Goal: Task Accomplishment & Management: Complete application form

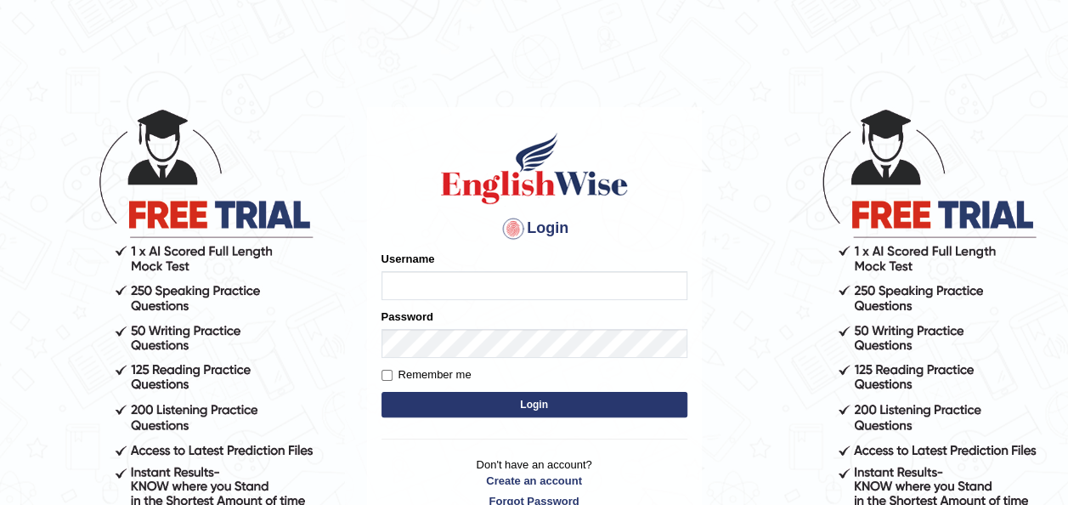
type input "sanoopgopalakrishnan"
click at [392, 373] on label "Remember me" at bounding box center [426, 374] width 90 height 17
click at [392, 373] on input "Remember me" at bounding box center [386, 375] width 11 height 11
checkbox input "true"
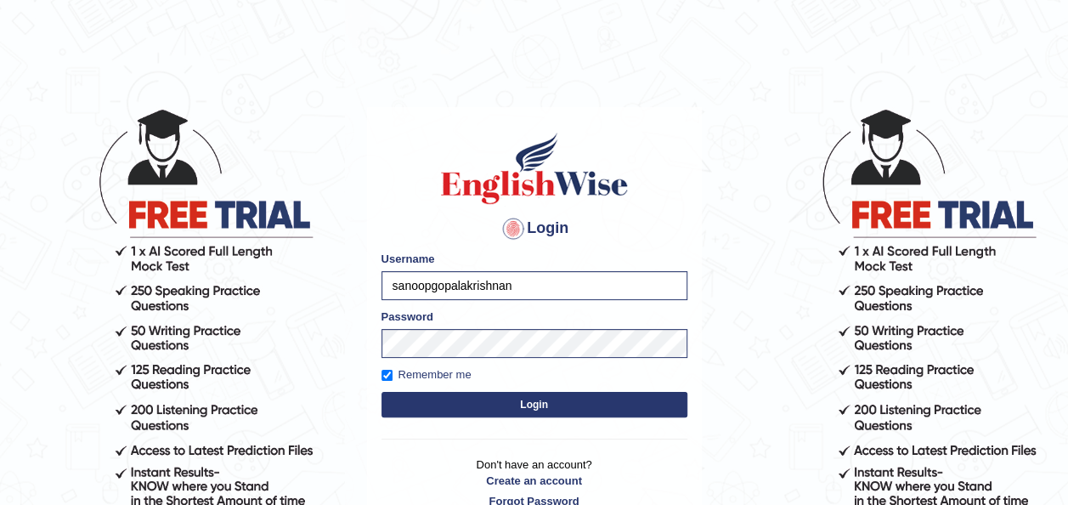
click at [477, 407] on button "Login" at bounding box center [534, 404] width 306 height 25
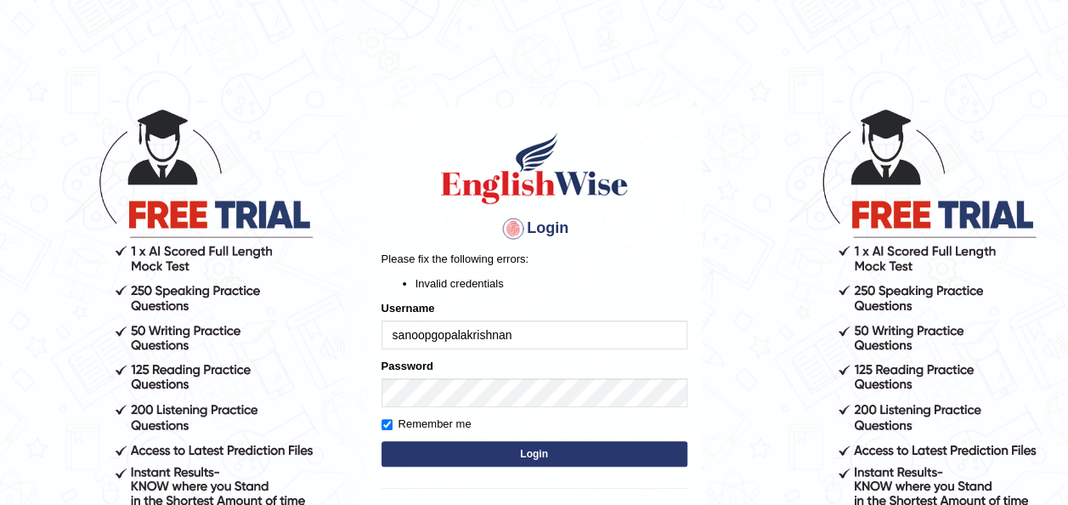
click at [473, 445] on button "Login" at bounding box center [534, 453] width 306 height 25
click at [506, 454] on button "Login" at bounding box center [534, 453] width 306 height 25
click at [495, 455] on button "Login" at bounding box center [534, 453] width 306 height 25
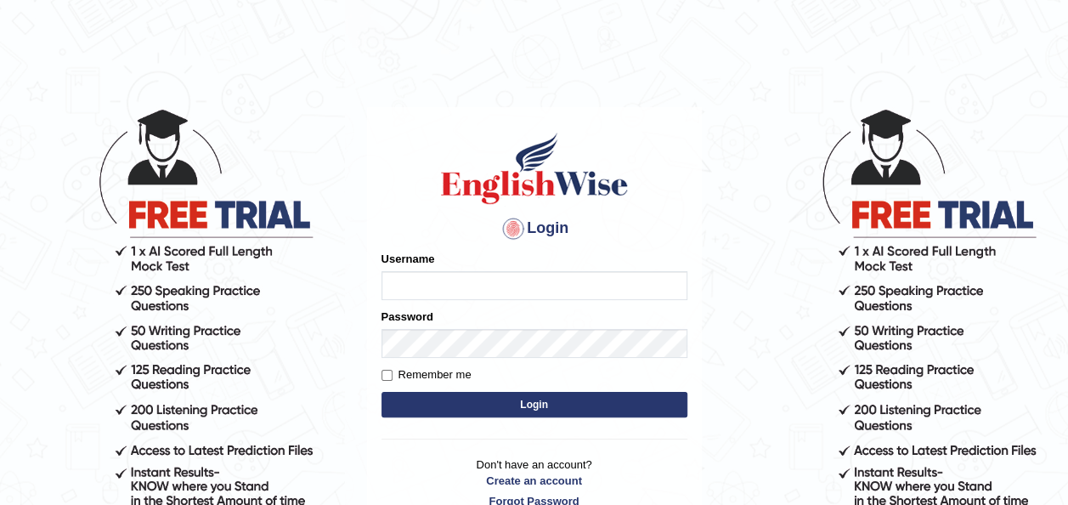
type input "sanoopgopalakrishnan"
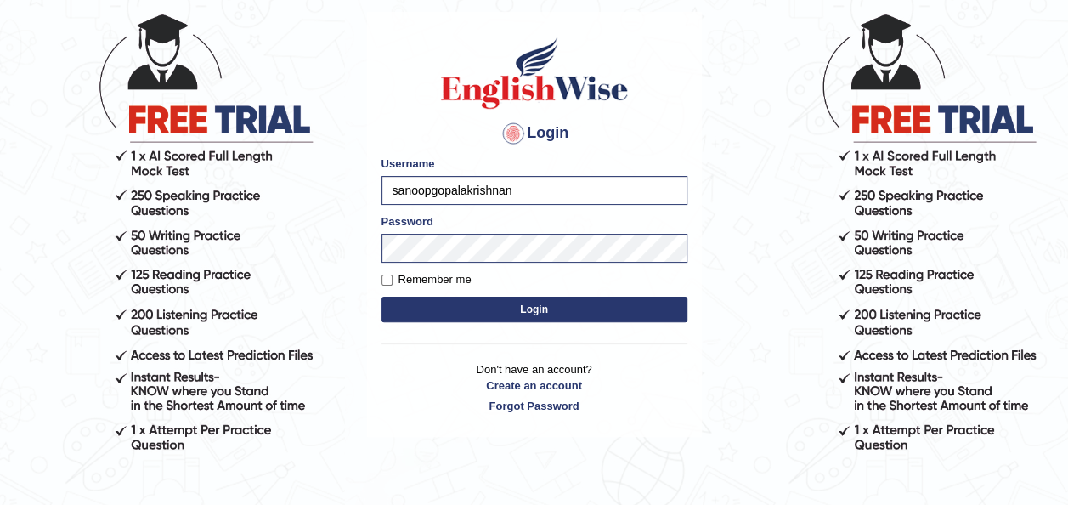
scroll to position [107, 0]
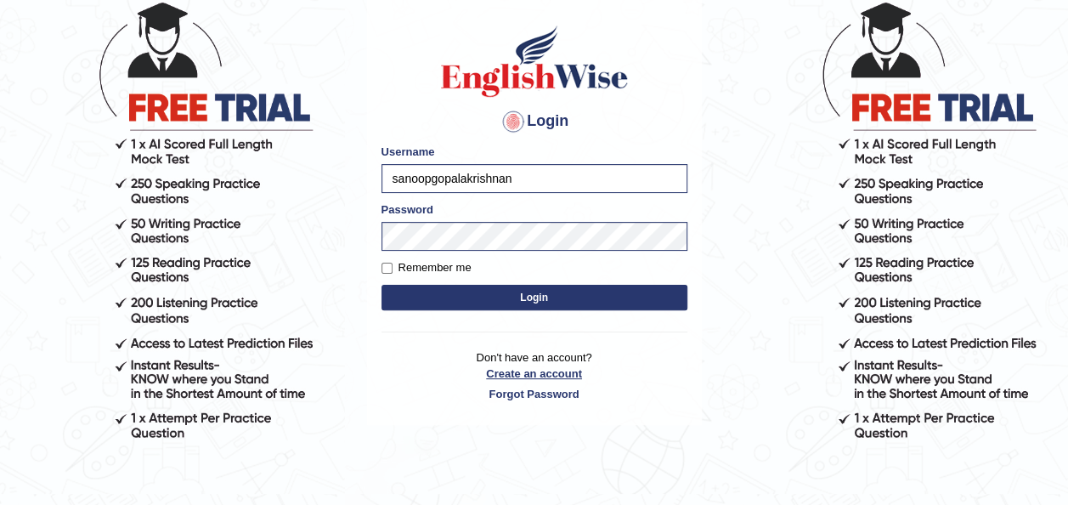
click at [548, 374] on link "Create an account" at bounding box center [534, 373] width 306 height 16
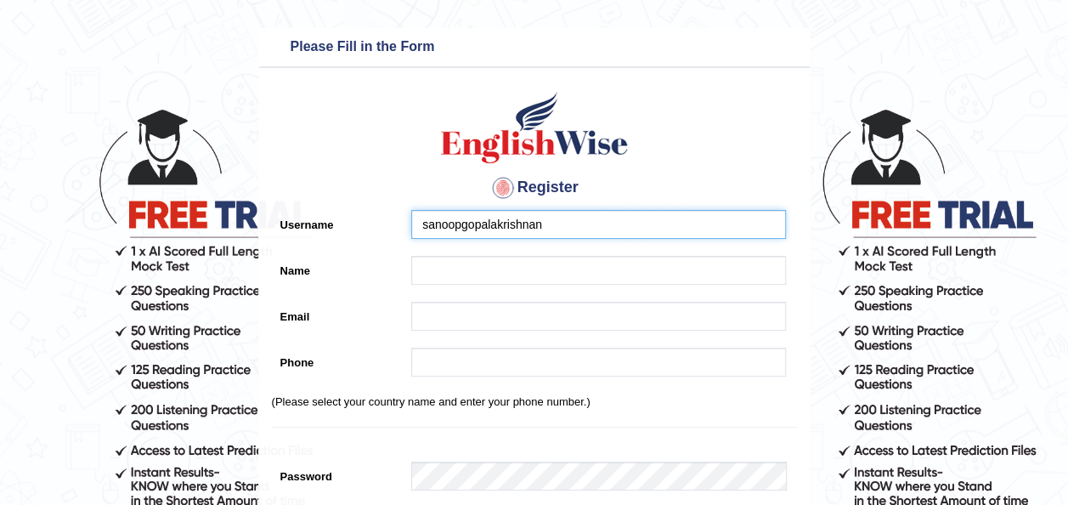
click at [553, 228] on input "sanoopgopalakrishnan" at bounding box center [598, 224] width 375 height 29
type input "s"
type input "sanugopal"
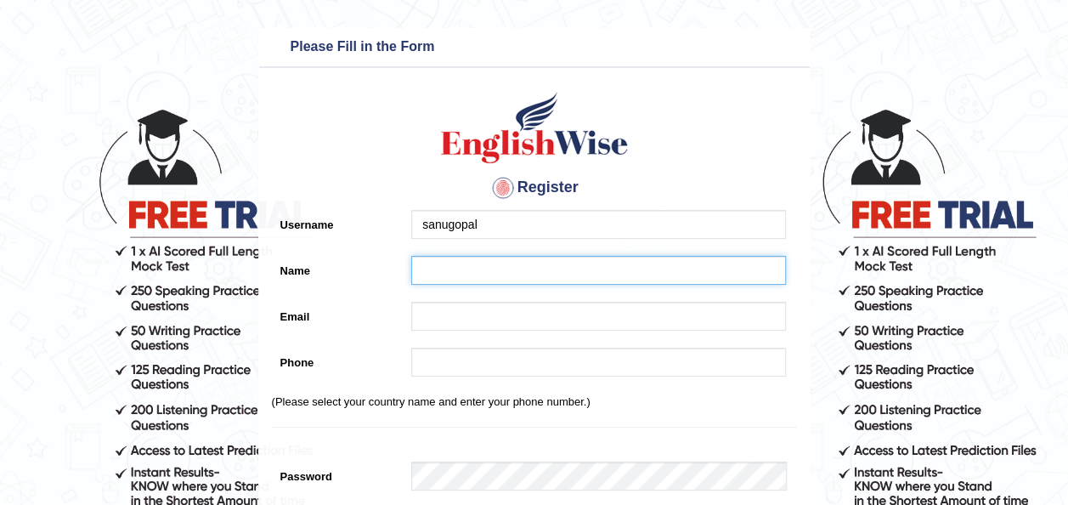
click at [453, 272] on input "Name" at bounding box center [598, 270] width 375 height 29
type input "san"
